Goal: Task Accomplishment & Management: Use online tool/utility

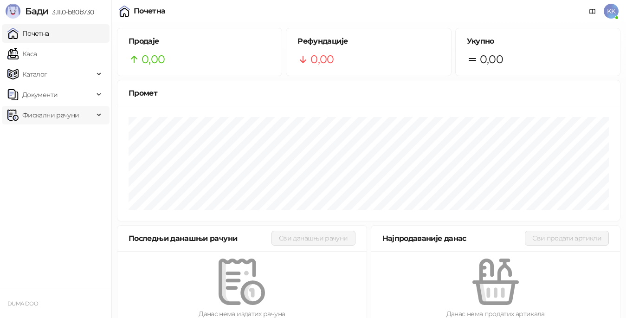
click at [52, 115] on span "Фискални рачуни" at bounding box center [50, 115] width 57 height 19
click at [54, 135] on link "Издати рачуни" at bounding box center [42, 135] width 62 height 19
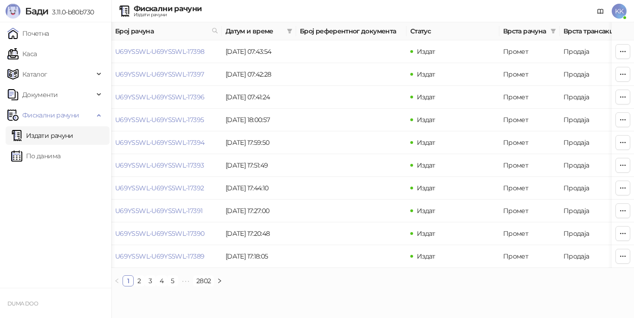
scroll to position [0, 119]
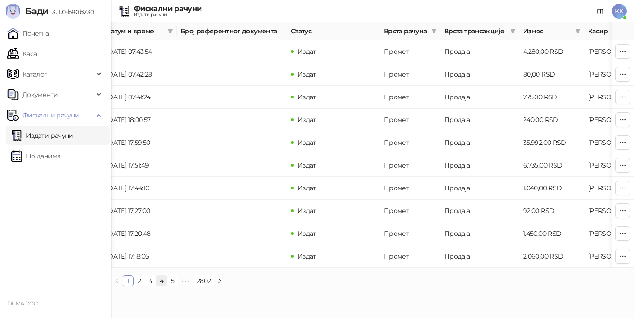
click at [159, 286] on link "4" at bounding box center [161, 281] width 10 height 10
click at [182, 286] on link "6" at bounding box center [184, 281] width 10 height 10
click at [197, 286] on link "8" at bounding box center [198, 281] width 10 height 10
click at [202, 286] on link "10" at bounding box center [199, 281] width 12 height 10
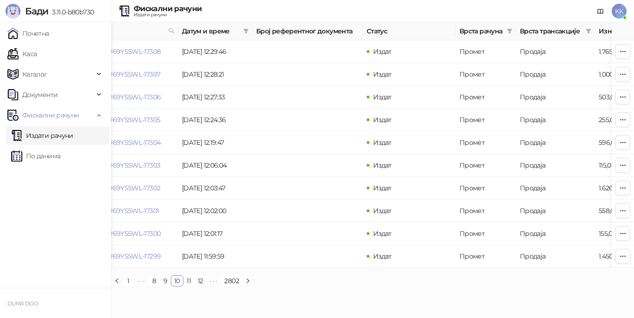
scroll to position [0, 6]
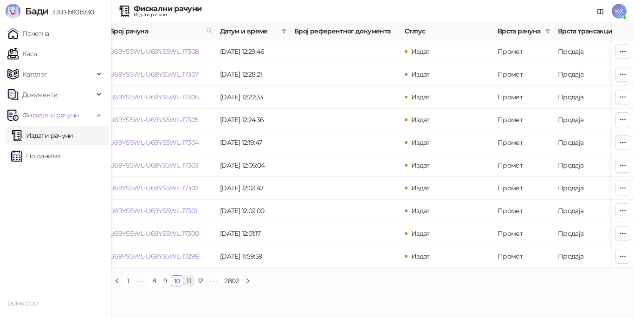
click at [189, 286] on link "11" at bounding box center [189, 281] width 10 height 10
click at [193, 286] on link "12" at bounding box center [189, 281] width 11 height 10
click at [188, 50] on link "U69YS5WL-U69YS5WL-17288" at bounding box center [154, 51] width 89 height 8
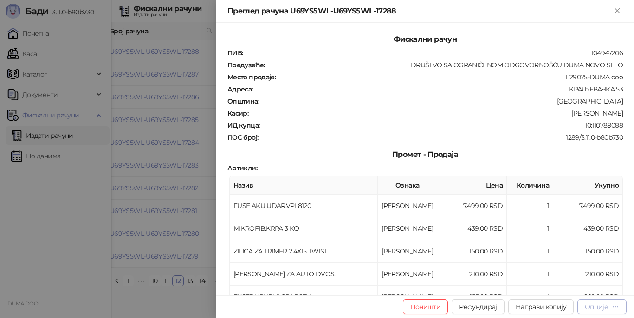
click at [591, 305] on div "Опције" at bounding box center [596, 307] width 23 height 8
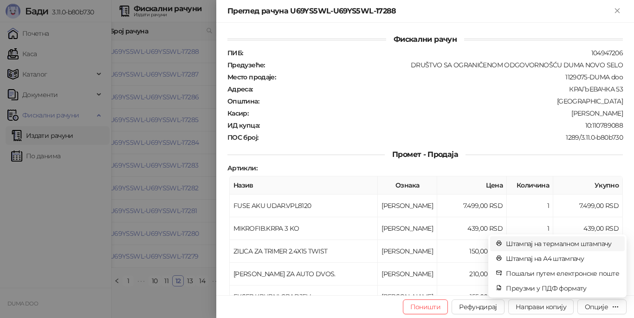
click at [521, 244] on span "Штампај на термалном штампачу" at bounding box center [562, 243] width 113 height 10
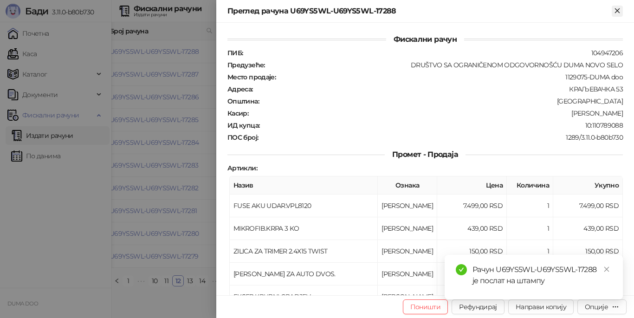
click at [616, 10] on icon "Close" at bounding box center [617, 10] width 4 height 4
